Goal: Information Seeking & Learning: Compare options

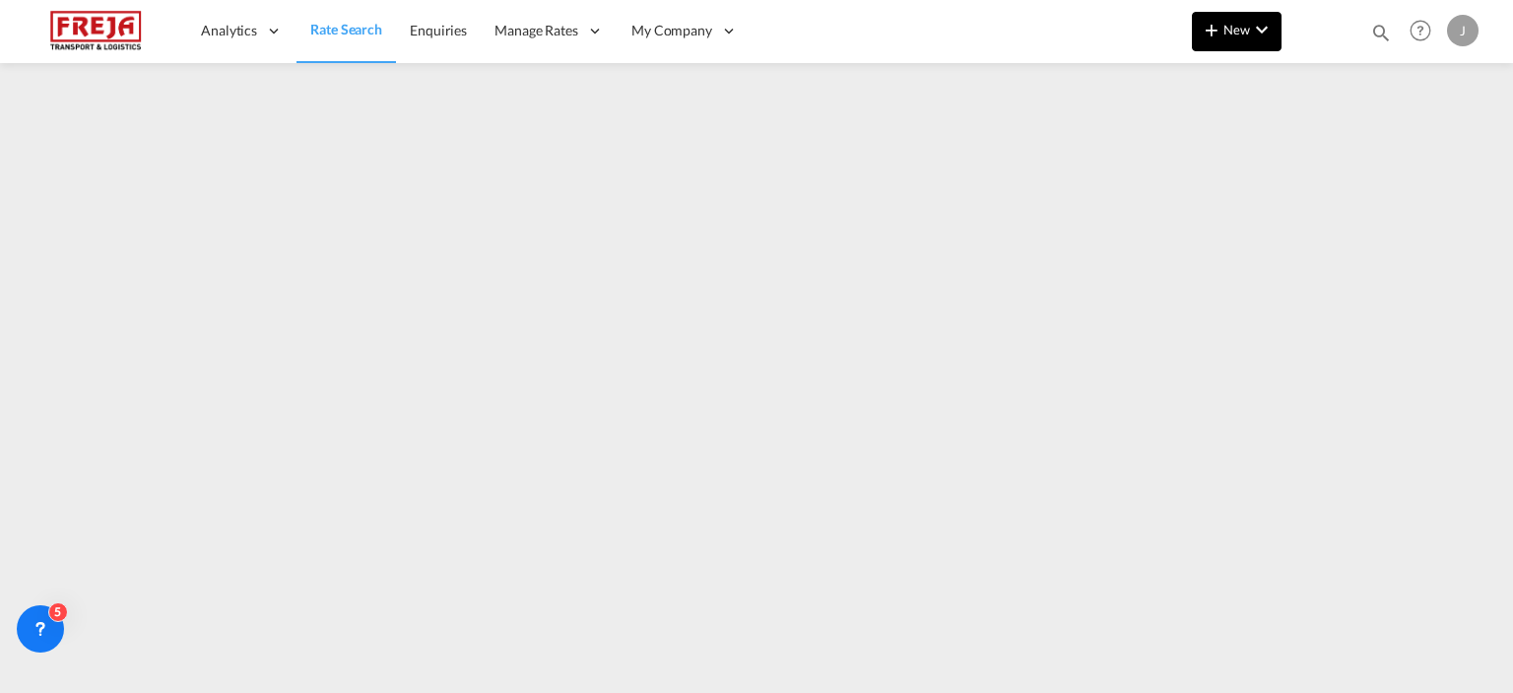
click at [1254, 34] on md-icon "icon-chevron-down" at bounding box center [1262, 30] width 24 height 24
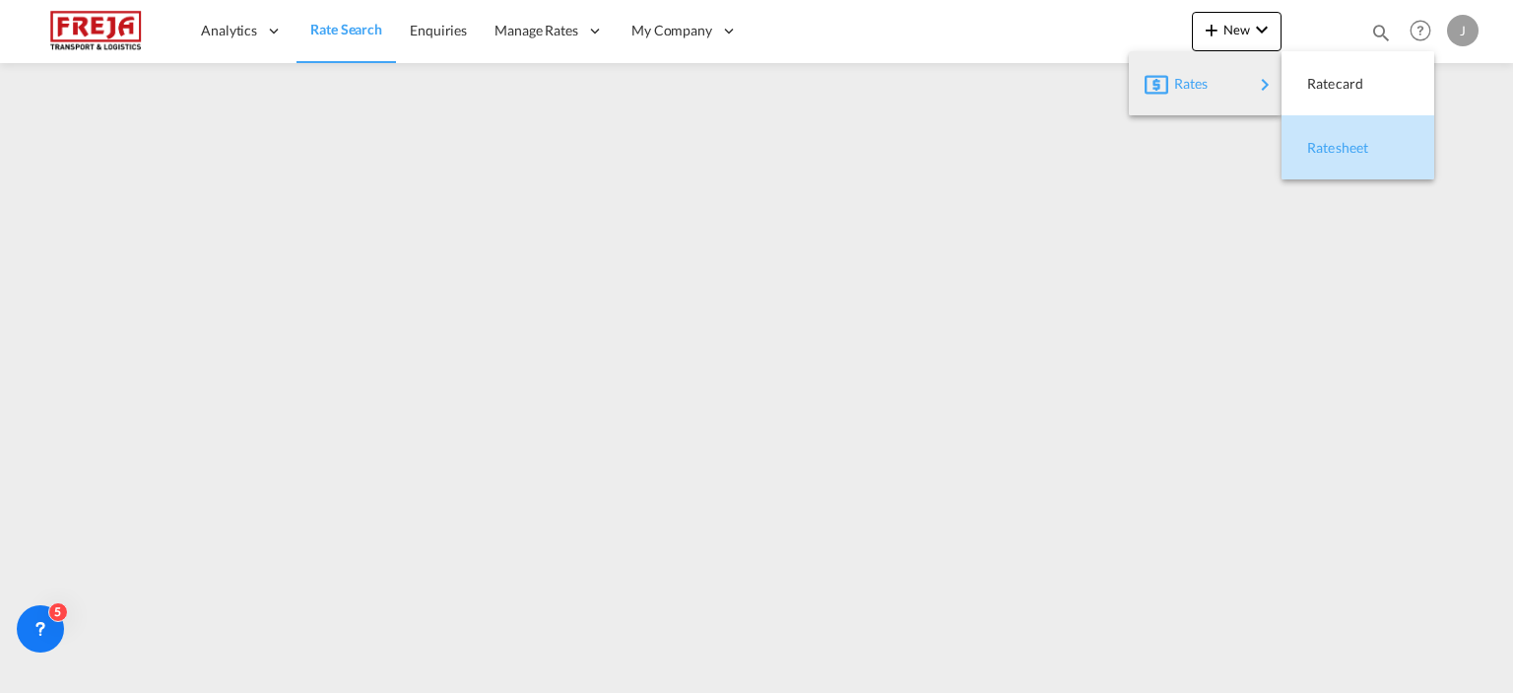
click at [1329, 140] on span "Ratesheet" at bounding box center [1319, 147] width 22 height 39
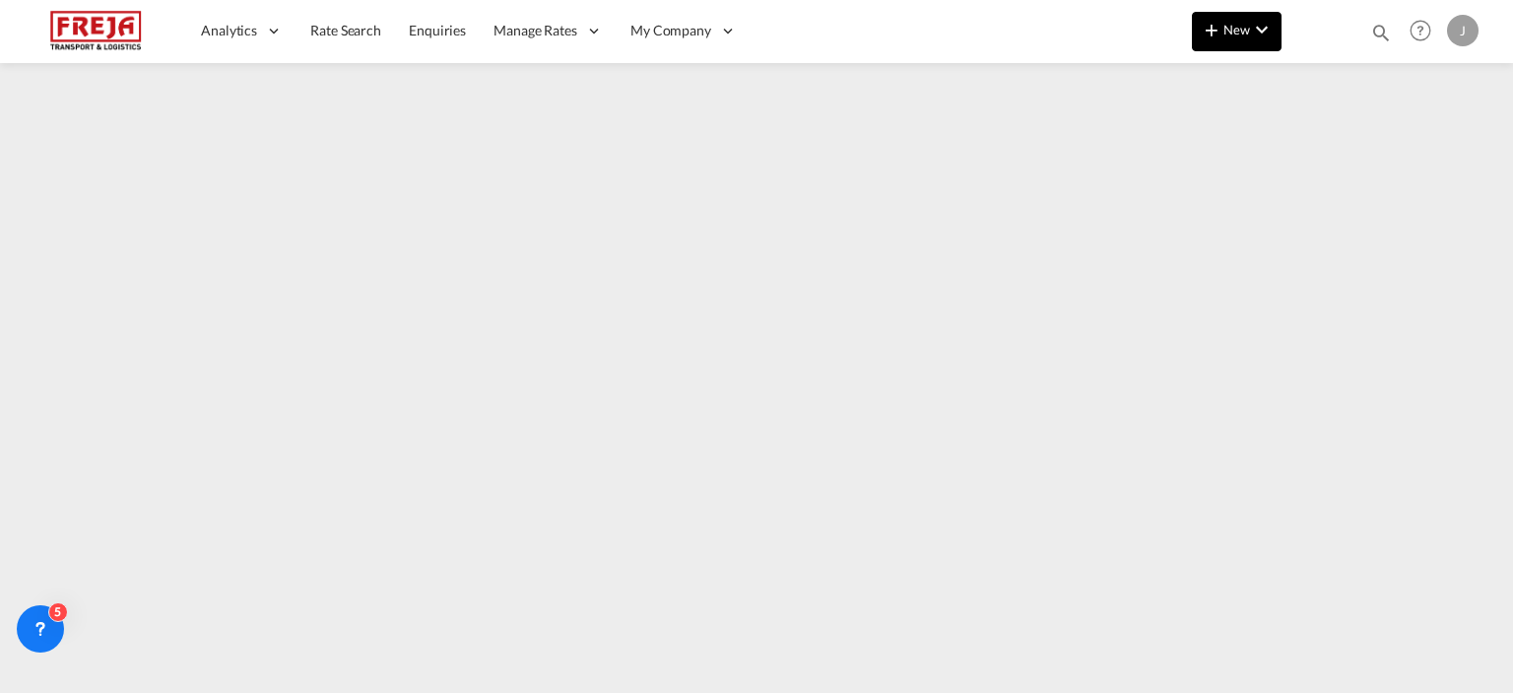
click at [1233, 34] on span "New" at bounding box center [1237, 30] width 74 height 16
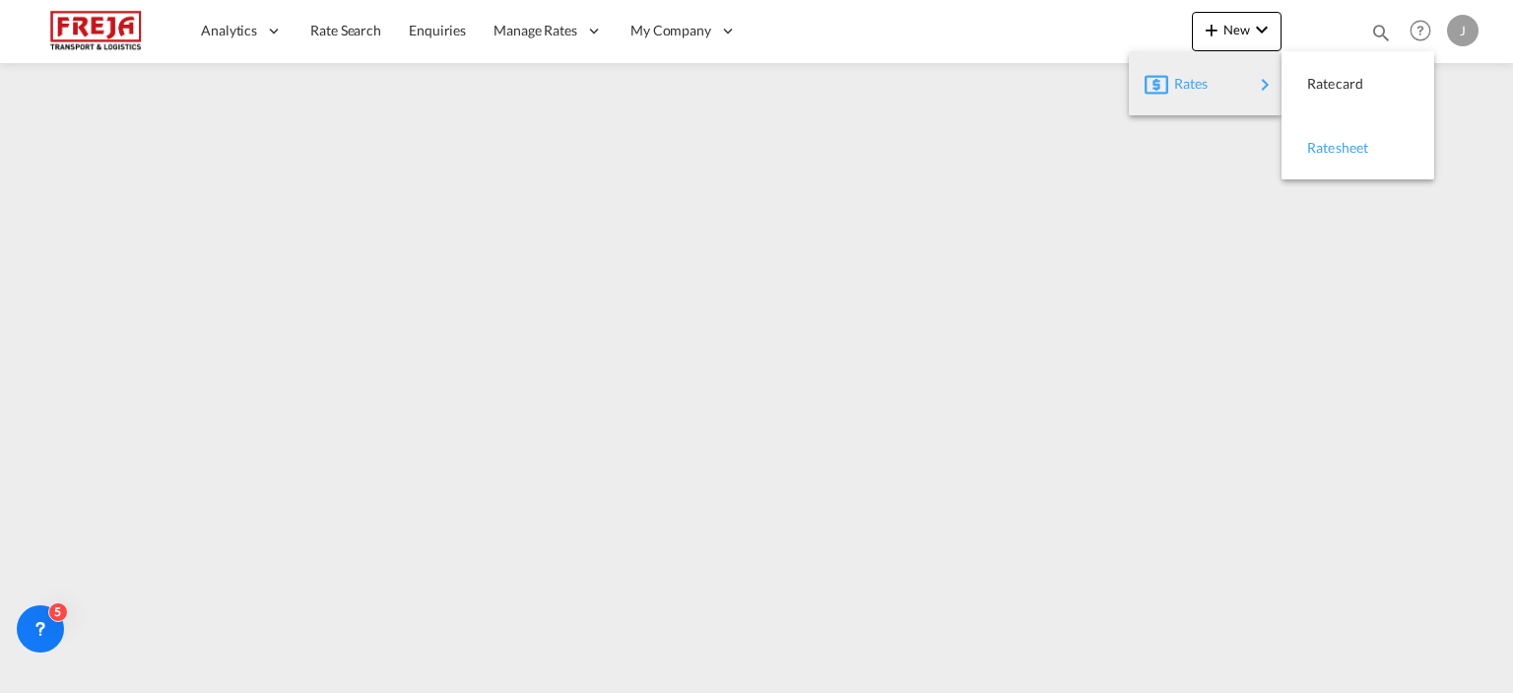
click at [1328, 142] on span "Ratesheet" at bounding box center [1319, 147] width 22 height 39
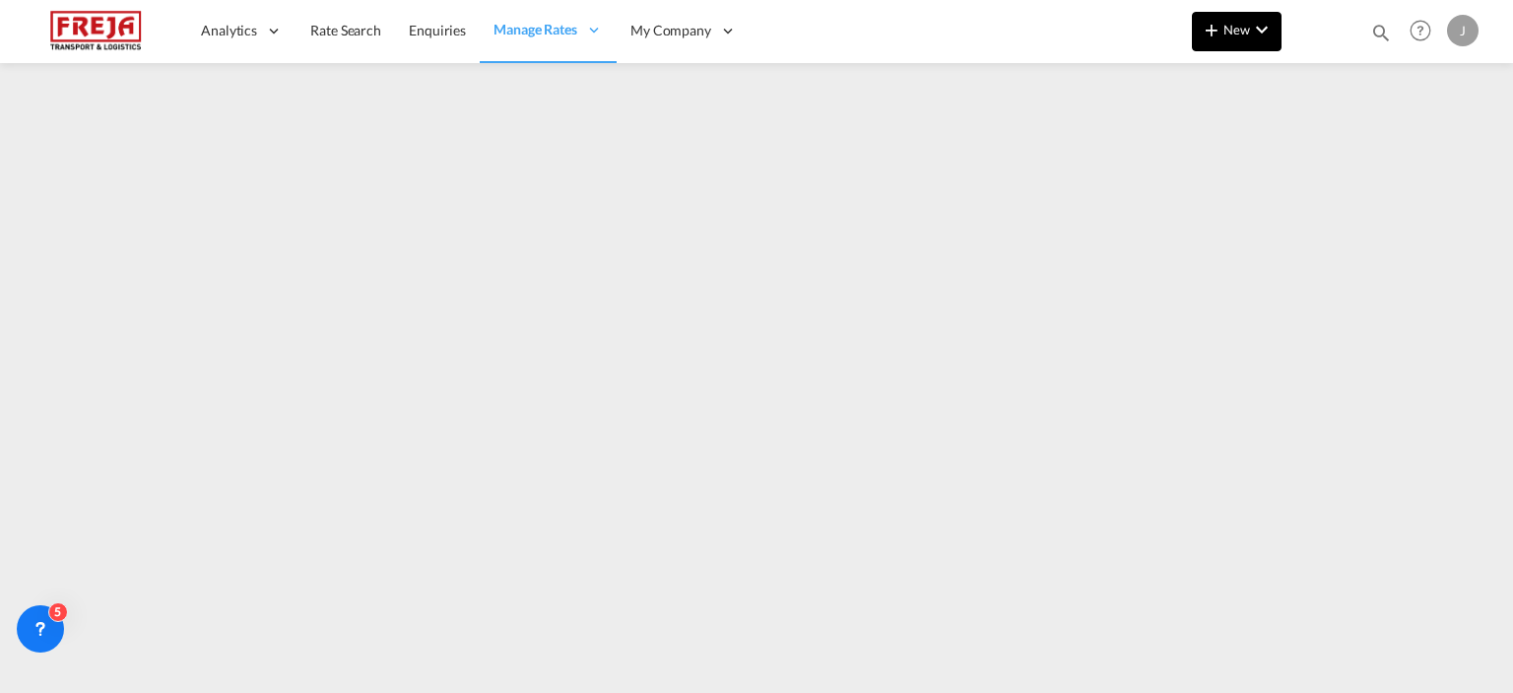
click at [1248, 29] on span "New" at bounding box center [1237, 30] width 74 height 16
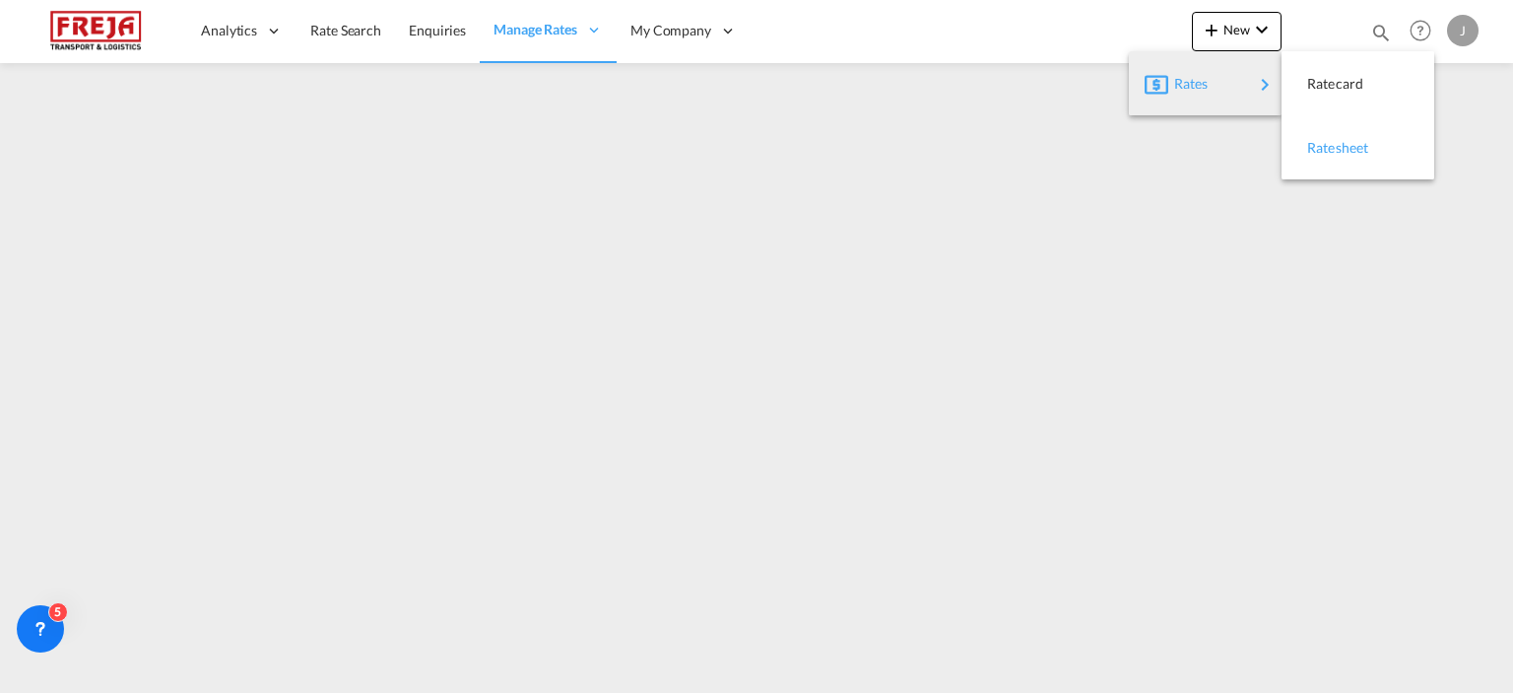
click at [1329, 142] on span "Ratesheet" at bounding box center [1319, 147] width 22 height 39
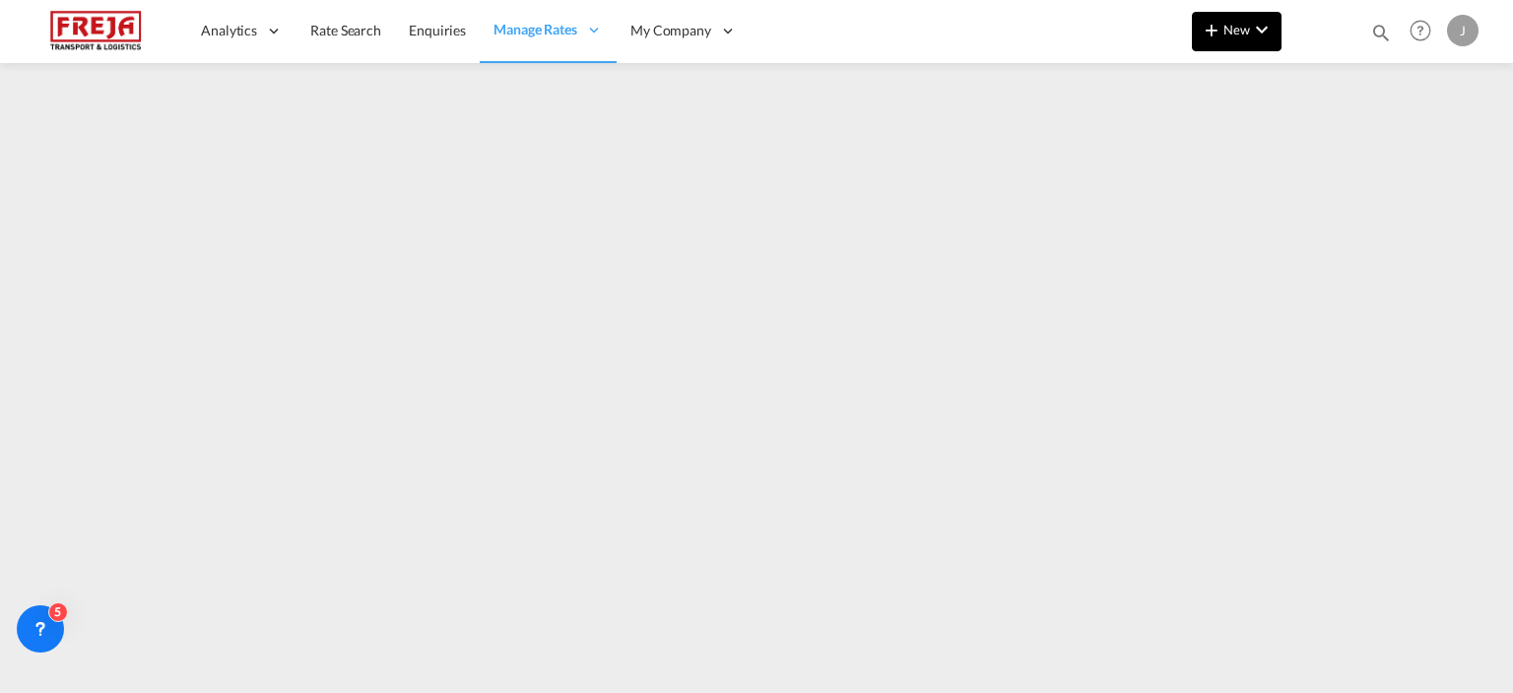
click at [1244, 42] on button "New" at bounding box center [1237, 31] width 90 height 39
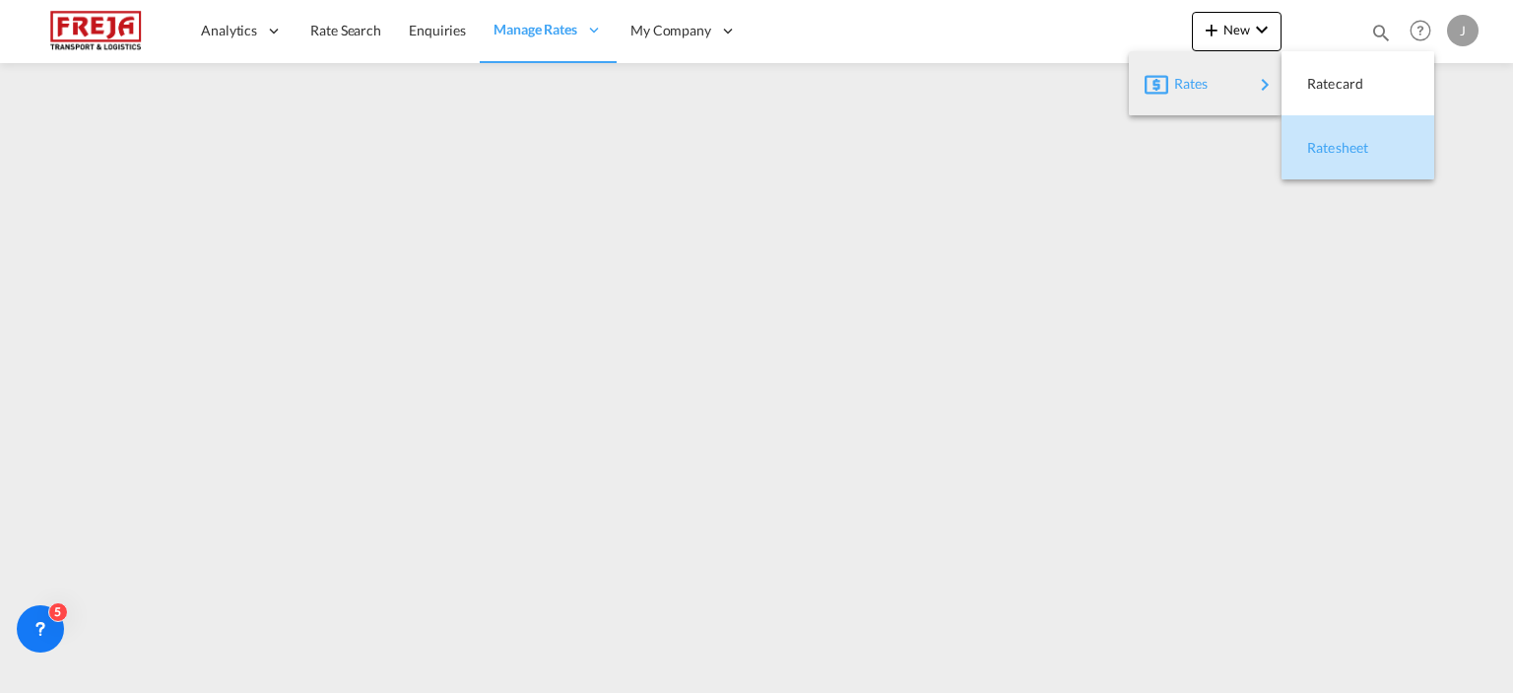
click at [1340, 137] on div "Ratesheet" at bounding box center [1344, 147] width 73 height 49
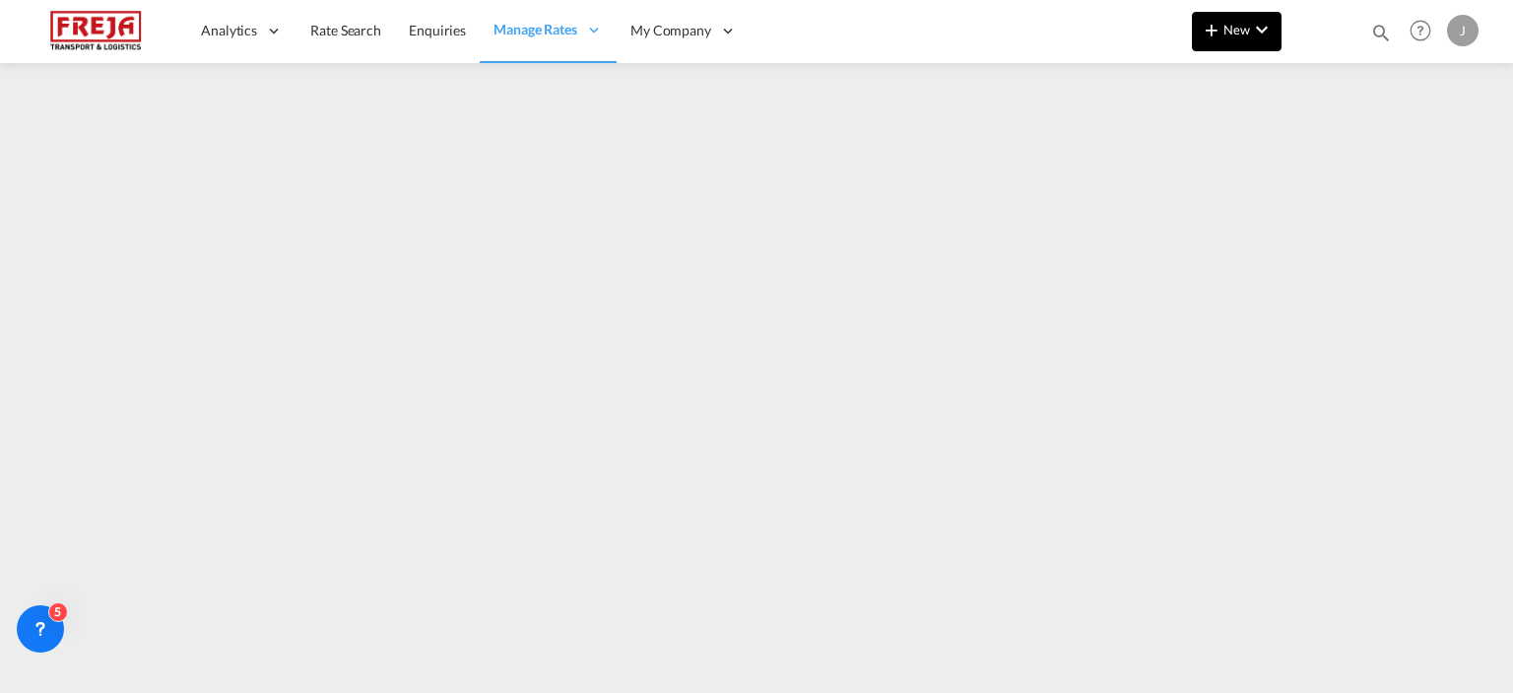
click at [1254, 42] on button "New" at bounding box center [1237, 31] width 90 height 39
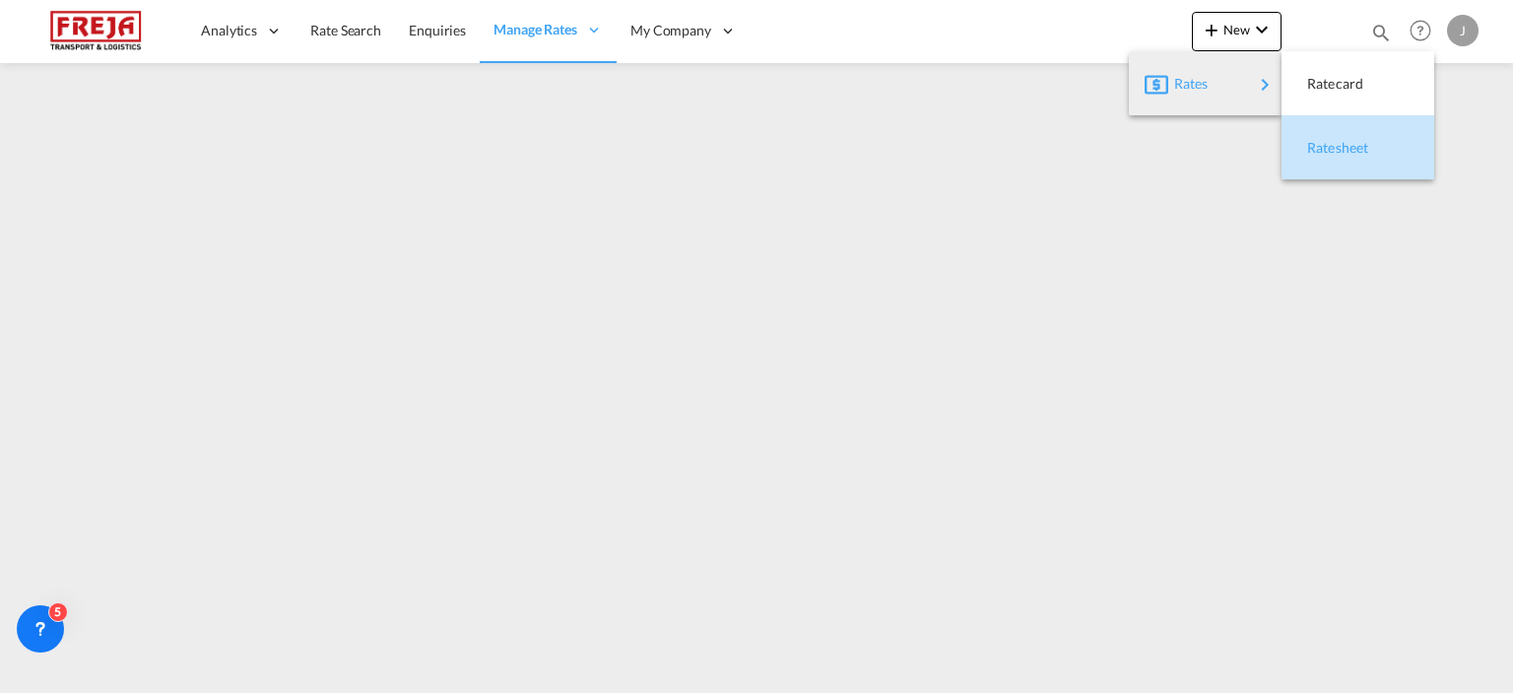
click at [1334, 137] on div "Ratesheet" at bounding box center [1344, 147] width 73 height 49
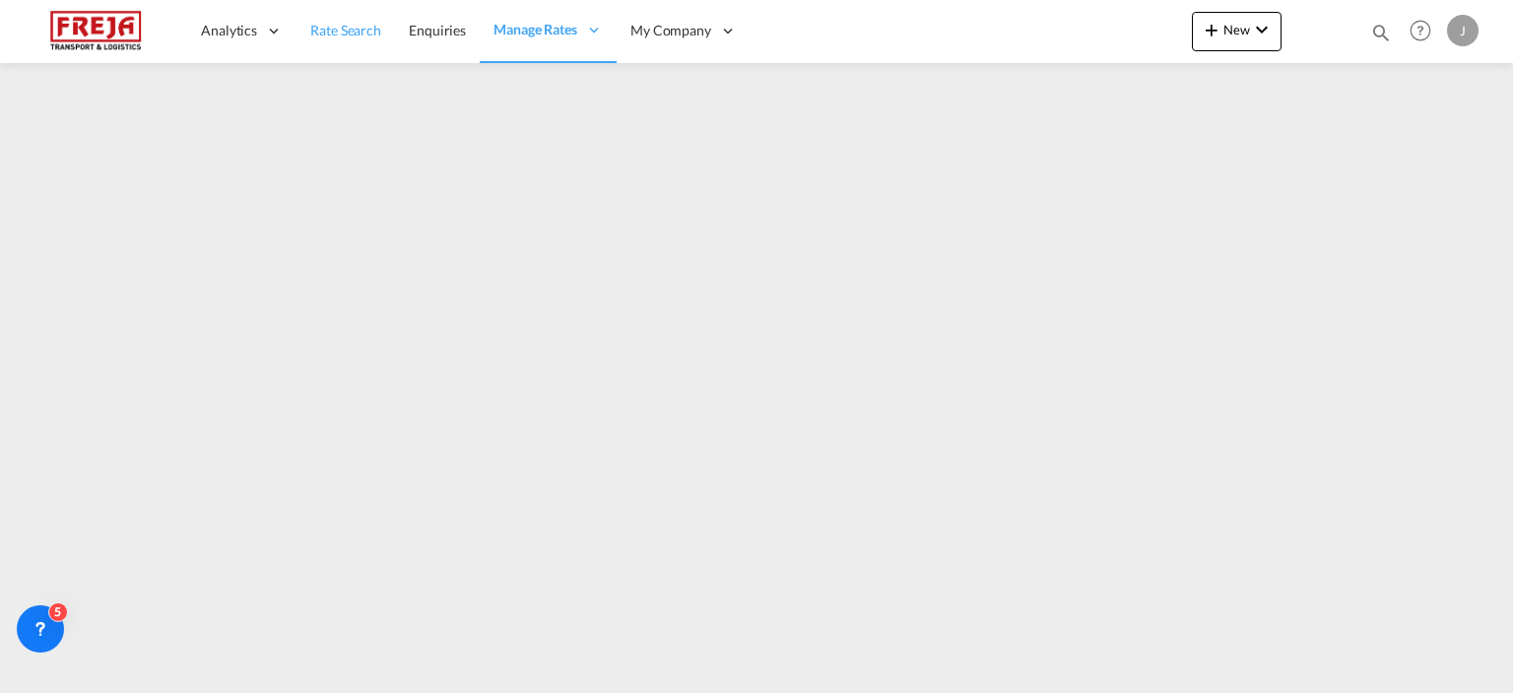
drag, startPoint x: 341, startPoint y: 29, endPoint x: 357, endPoint y: 34, distance: 16.5
click at [343, 31] on span "Rate Search" at bounding box center [345, 30] width 71 height 17
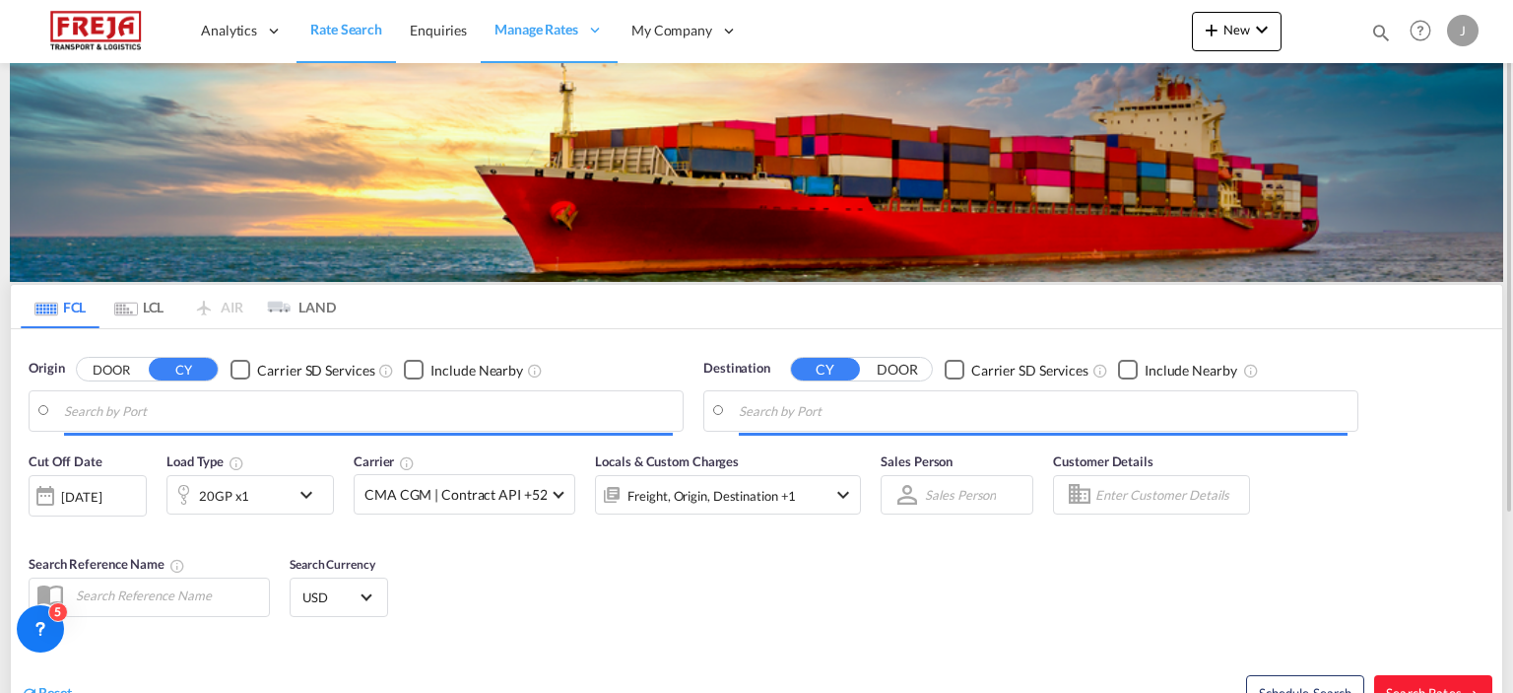
type input "Raumo (Rauma), [GEOGRAPHIC_DATA]"
type input "[GEOGRAPHIC_DATA] ([GEOGRAPHIC_DATA]), MYPKG"
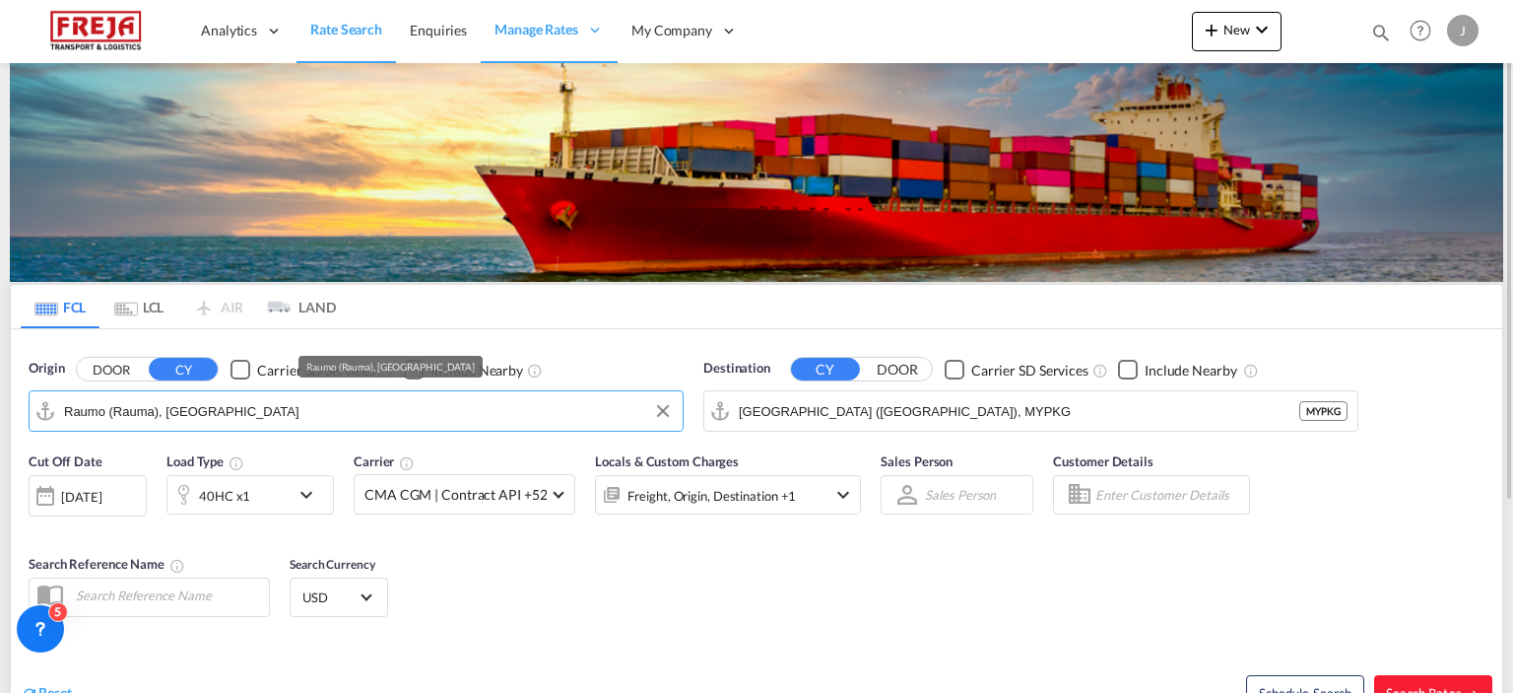
click at [197, 408] on input "Raumo (Rauma), [GEOGRAPHIC_DATA]" at bounding box center [368, 411] width 609 height 30
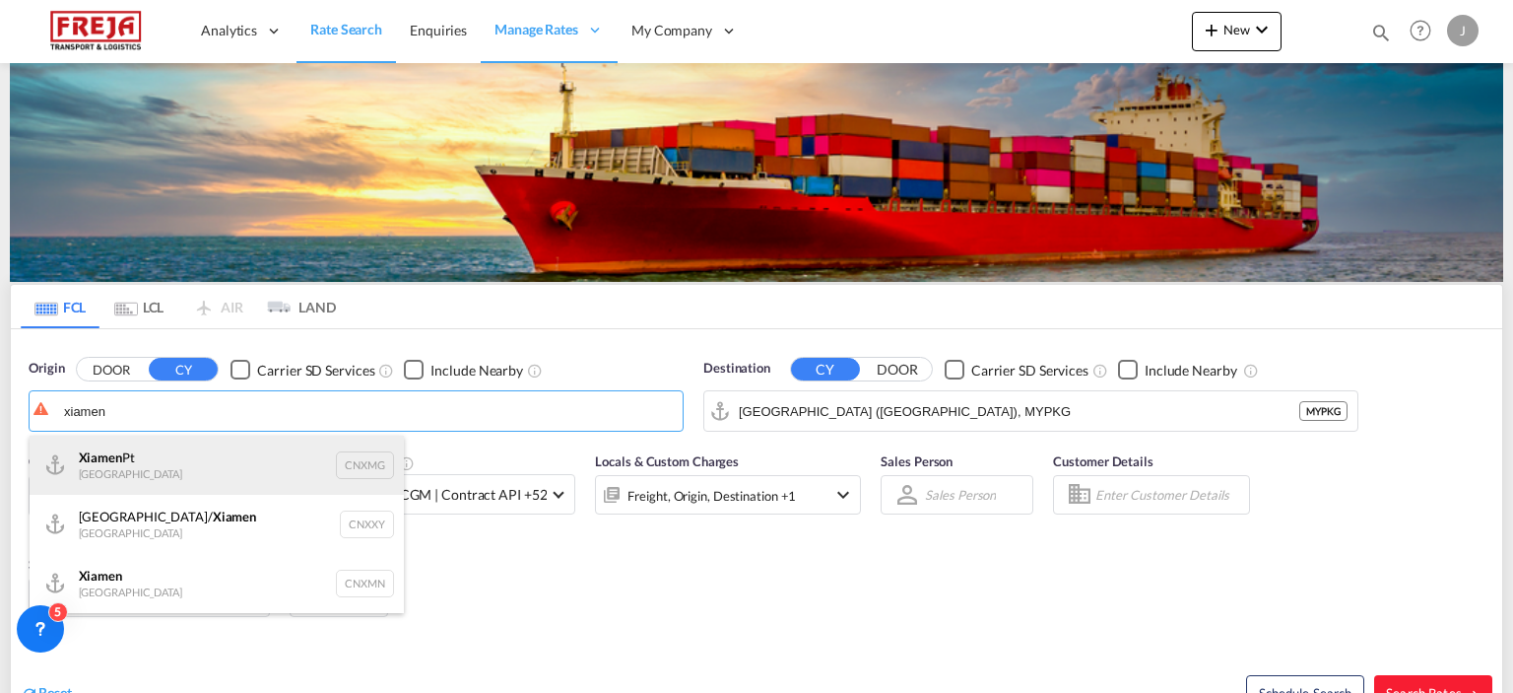
click at [147, 456] on div "Xiamen Pt China CNXMG" at bounding box center [217, 465] width 374 height 59
type input "Xiamen Pt, CNXMG"
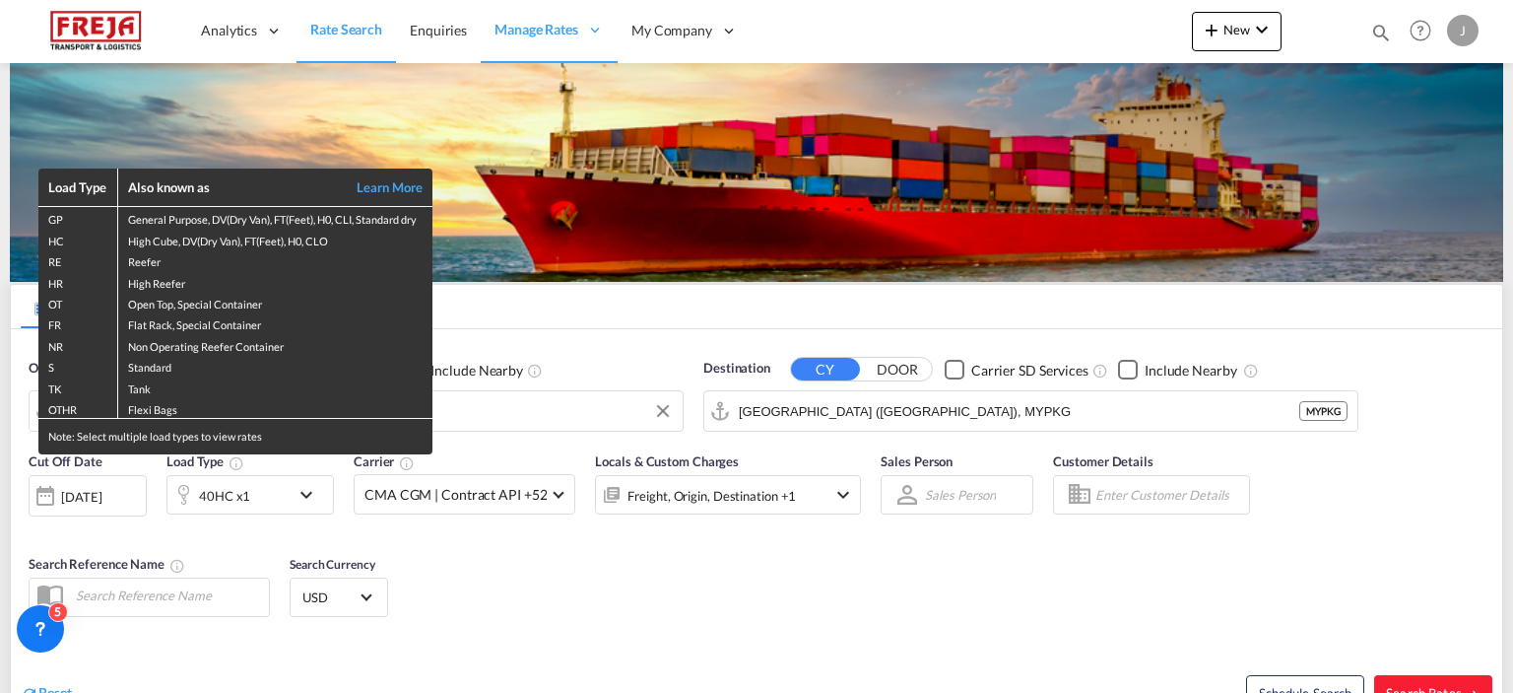
click at [899, 409] on div "Load Type Also known as Learn More GP General Purpose, DV(Dry Van), FT(Feet), H…" at bounding box center [756, 346] width 1513 height 693
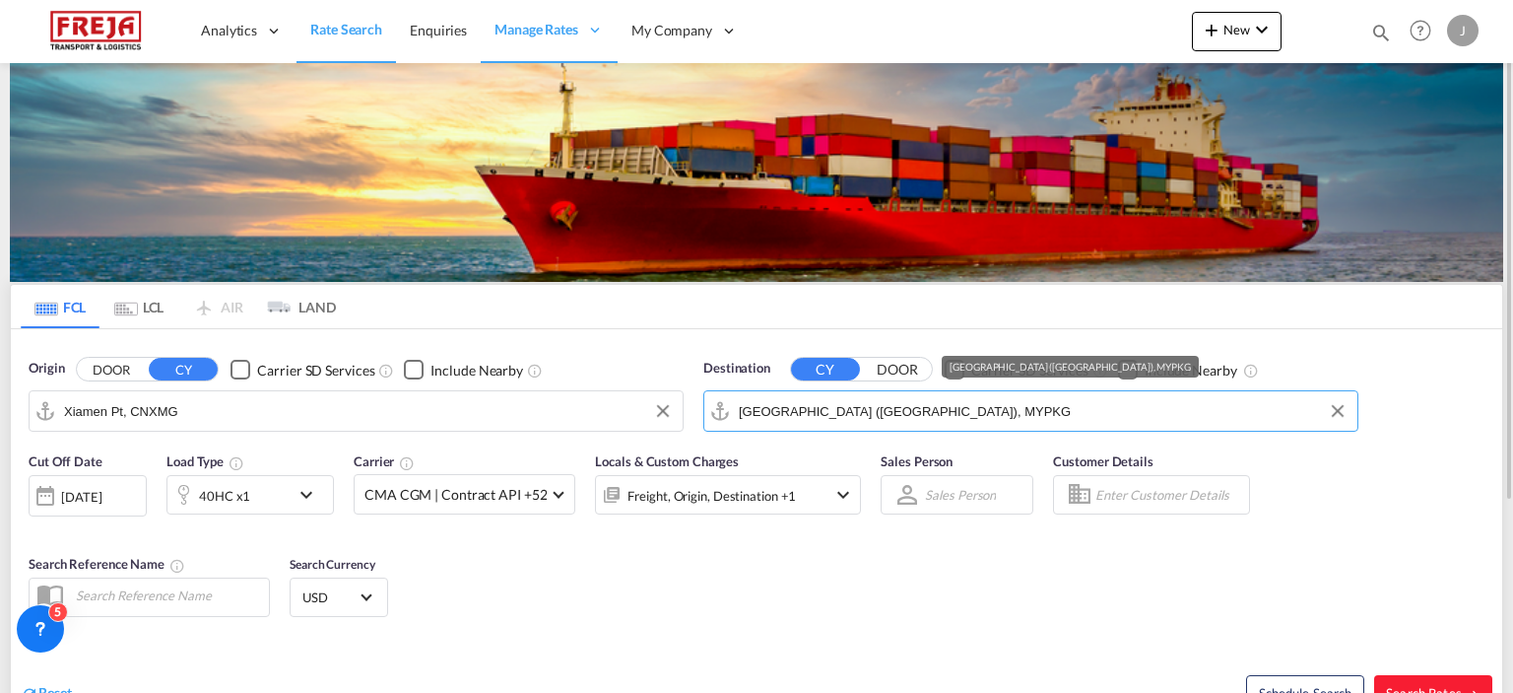
click at [967, 405] on input "[GEOGRAPHIC_DATA] ([GEOGRAPHIC_DATA]), MYPKG" at bounding box center [1043, 411] width 609 height 30
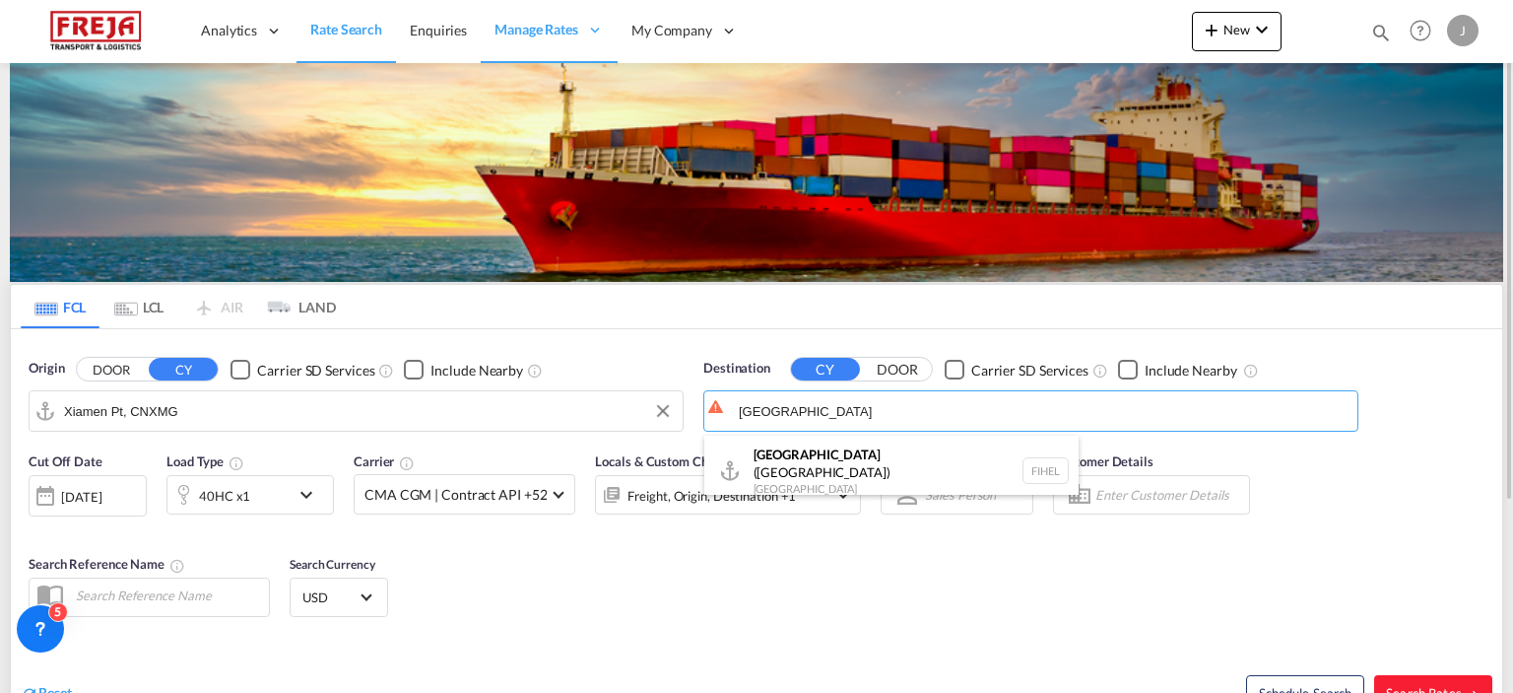
drag, startPoint x: 891, startPoint y: 469, endPoint x: 802, endPoint y: 472, distance: 88.7
click at [888, 470] on div "[GEOGRAPHIC_DATA] ([GEOGRAPHIC_DATA]) [GEOGRAPHIC_DATA] [GEOGRAPHIC_DATA]" at bounding box center [892, 471] width 374 height 71
type input "[GEOGRAPHIC_DATA] ([GEOGRAPHIC_DATA]), [GEOGRAPHIC_DATA]"
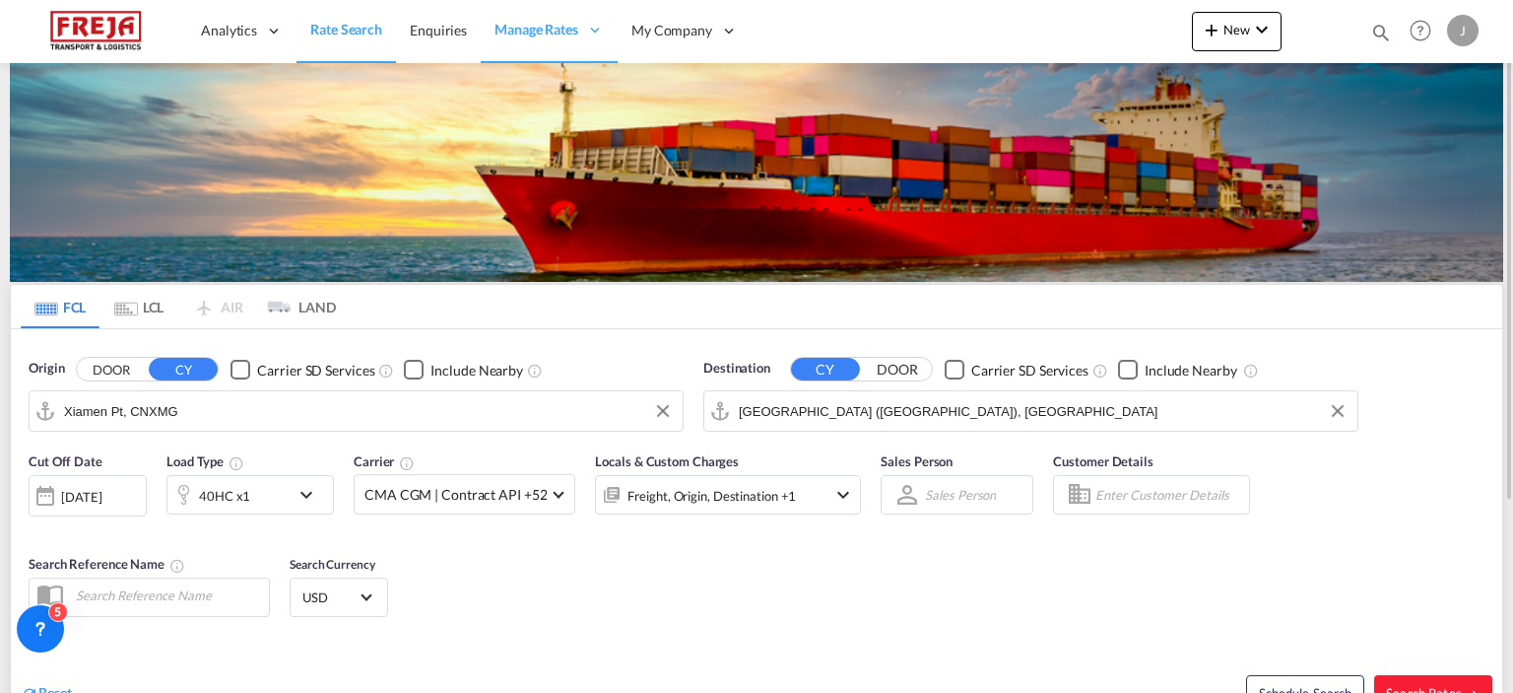
click at [292, 503] on div "40HC x1" at bounding box center [251, 494] width 168 height 39
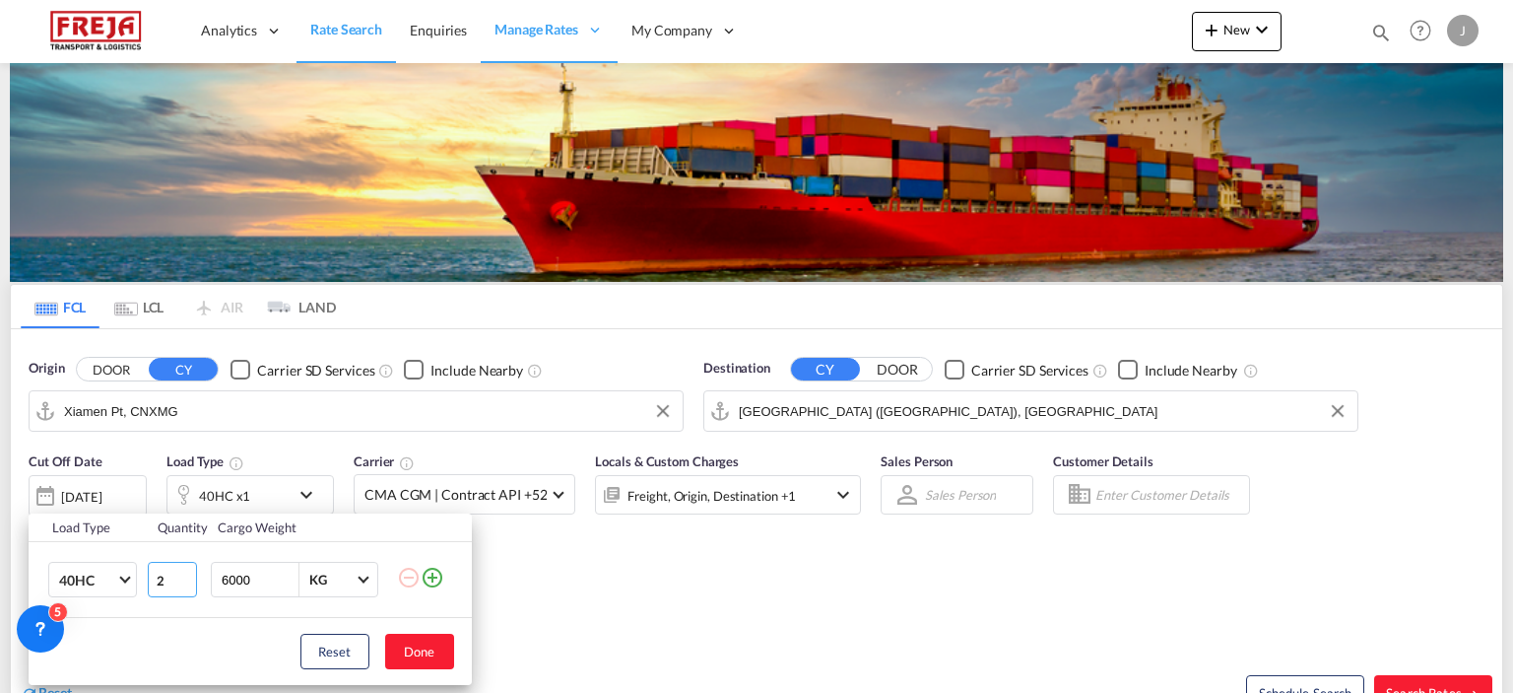
type input "2"
click at [184, 577] on input "2" at bounding box center [172, 579] width 49 height 35
drag, startPoint x: 401, startPoint y: 649, endPoint x: 418, endPoint y: 649, distance: 16.8
click at [411, 649] on button "Done" at bounding box center [419, 651] width 69 height 35
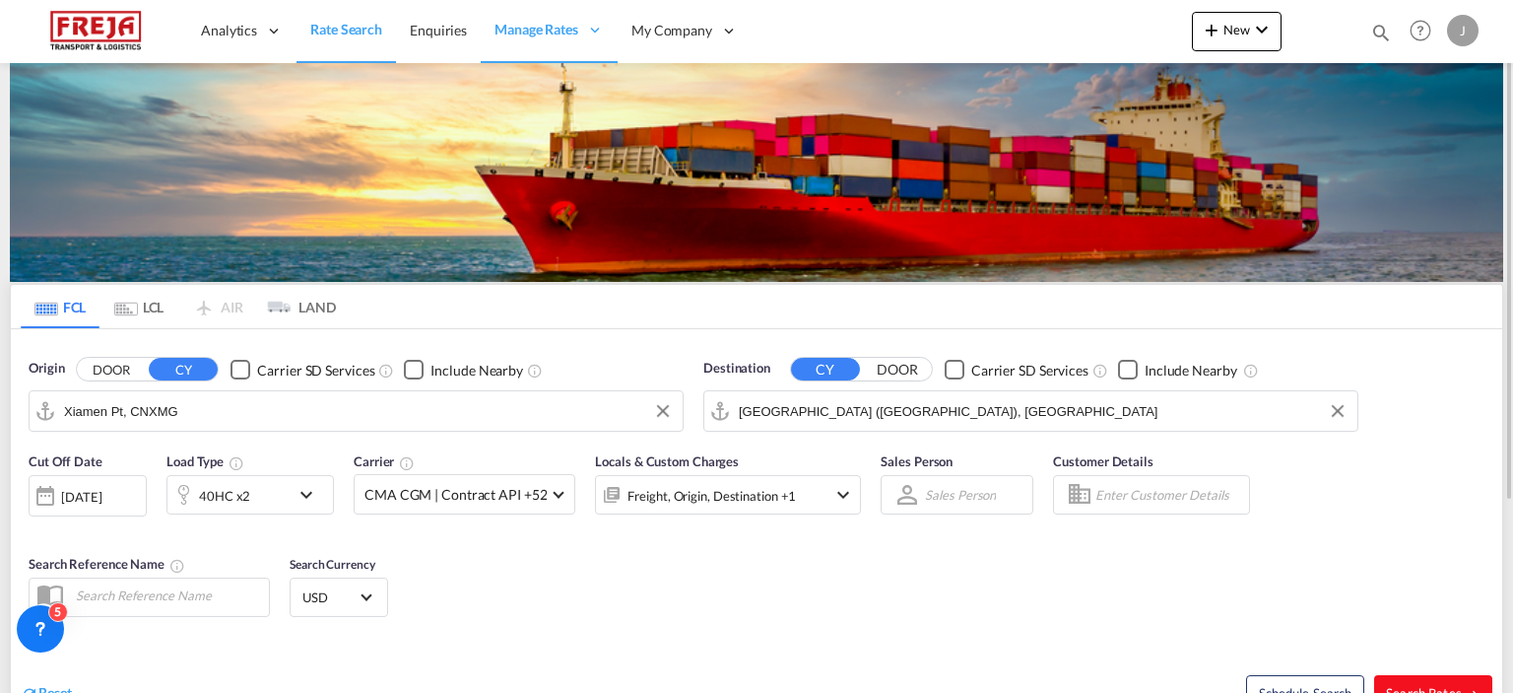
click at [1409, 677] on button "Search Rates" at bounding box center [1434, 692] width 118 height 35
type input "CNXMG to FIHEL / [DATE]"
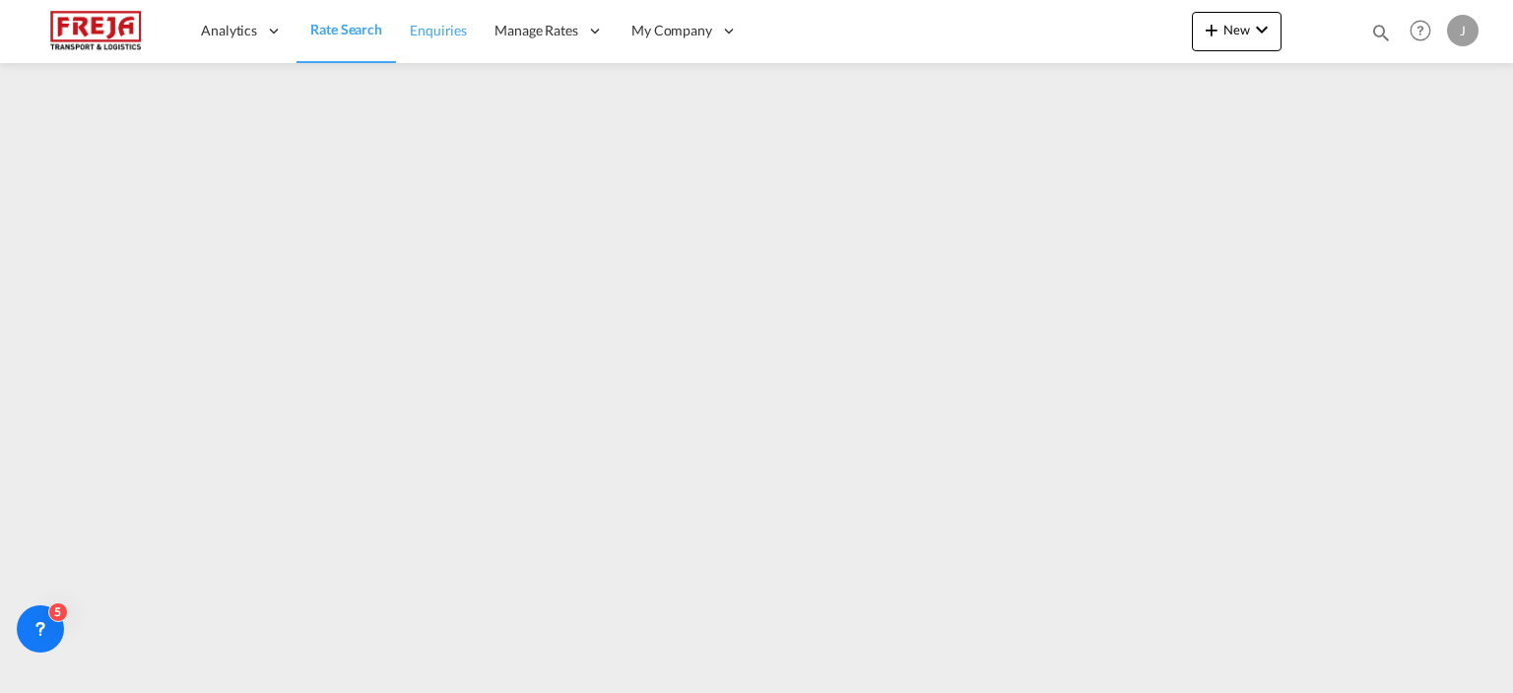
click at [453, 31] on span "Enquiries" at bounding box center [438, 30] width 57 height 17
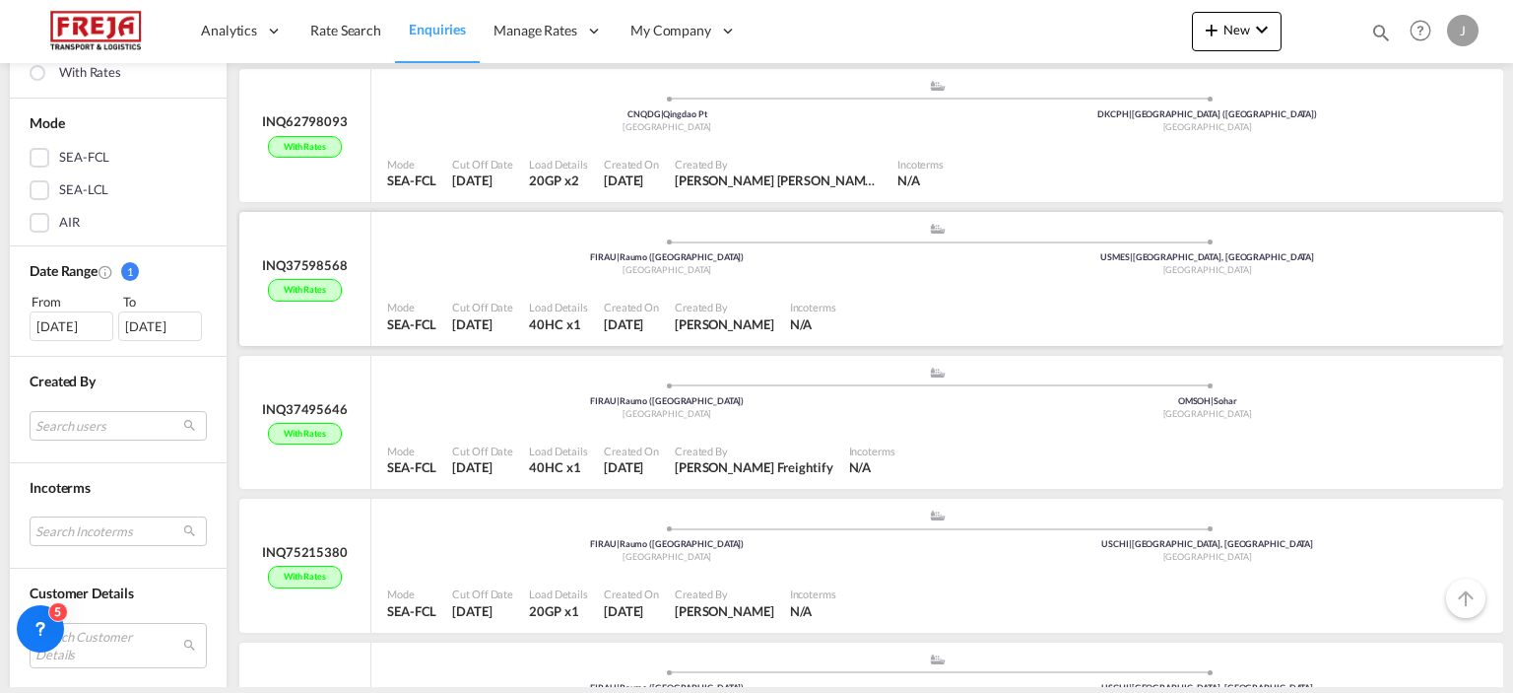
scroll to position [2956, 0]
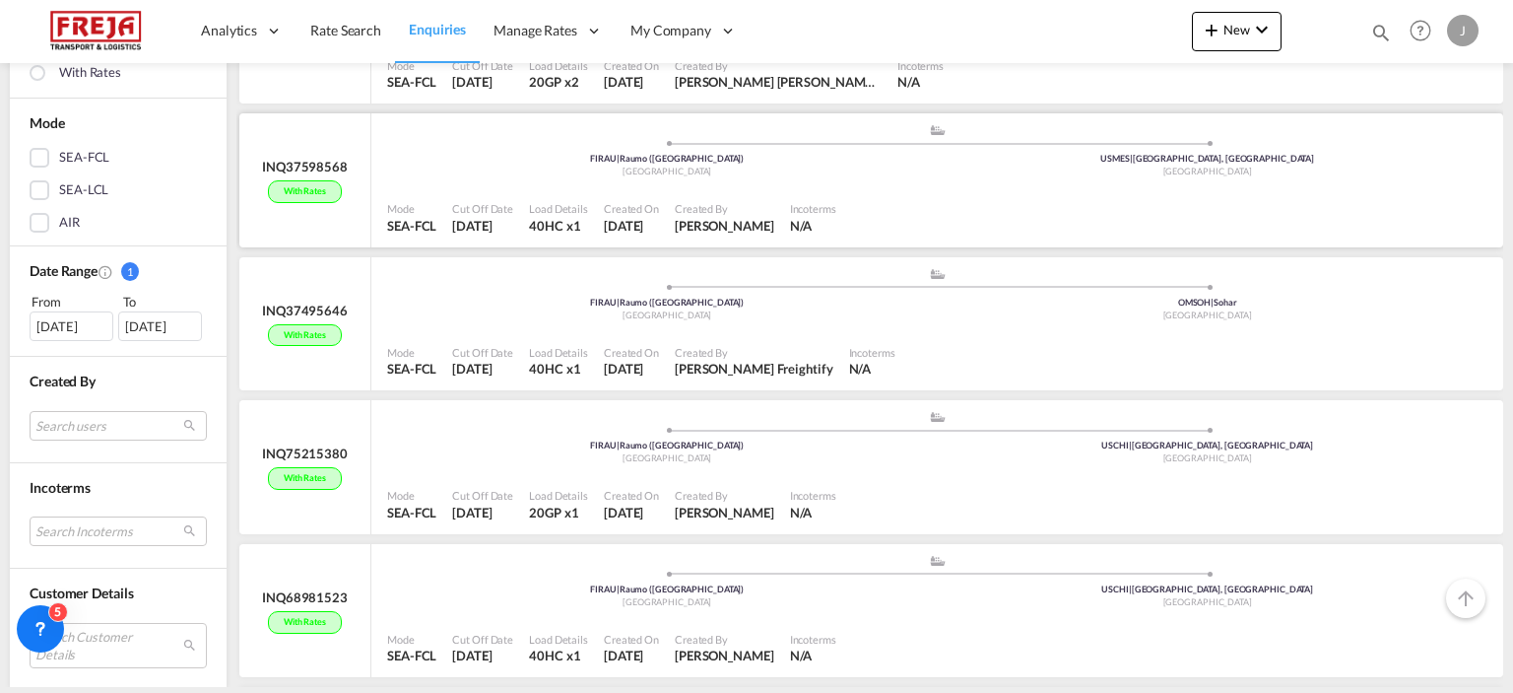
click at [581, 145] on ul ".a{fill:#aaa8ad;} .a{fill:#aaa8ad;} FIRAU | Raumo ([GEOGRAPHIC_DATA]) [GEOGRAPH…" at bounding box center [937, 148] width 1081 height 10
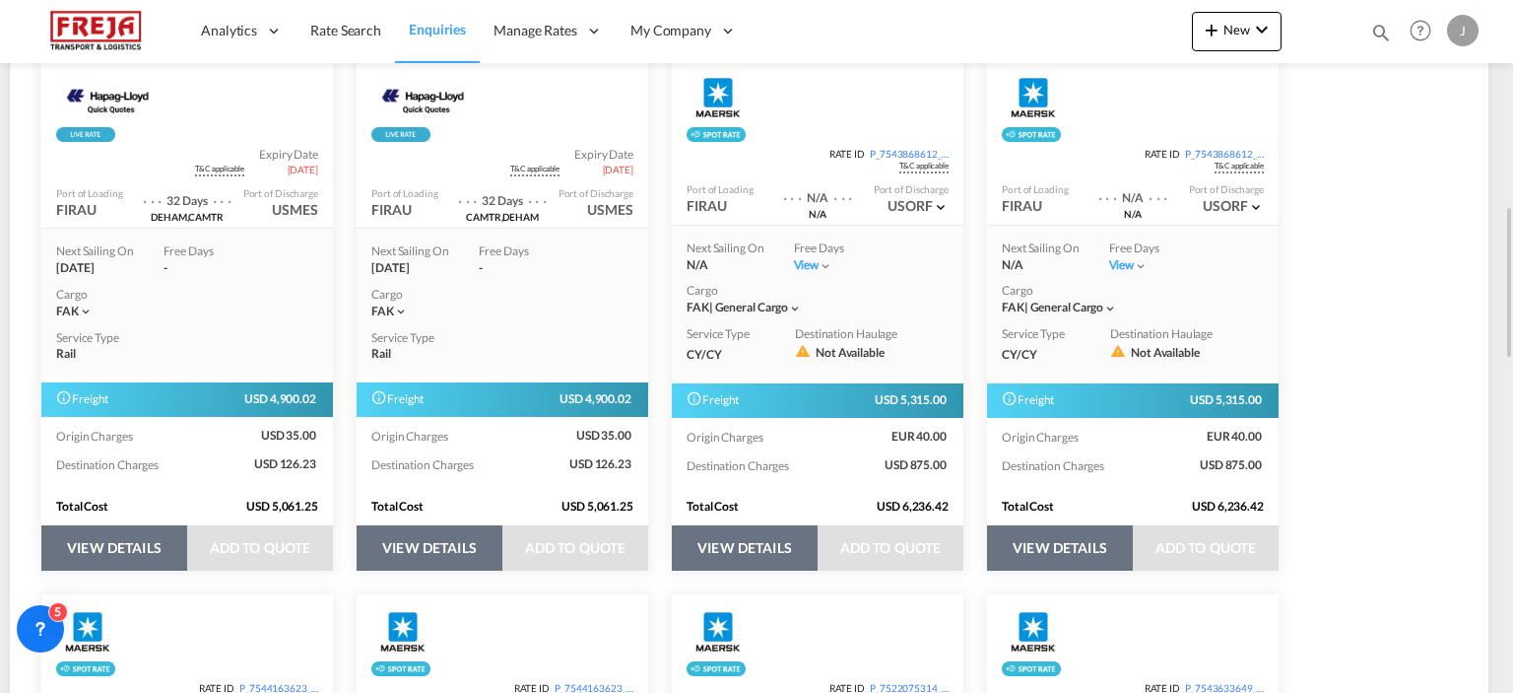
scroll to position [1409, 0]
